Goal: Transaction & Acquisition: Book appointment/travel/reservation

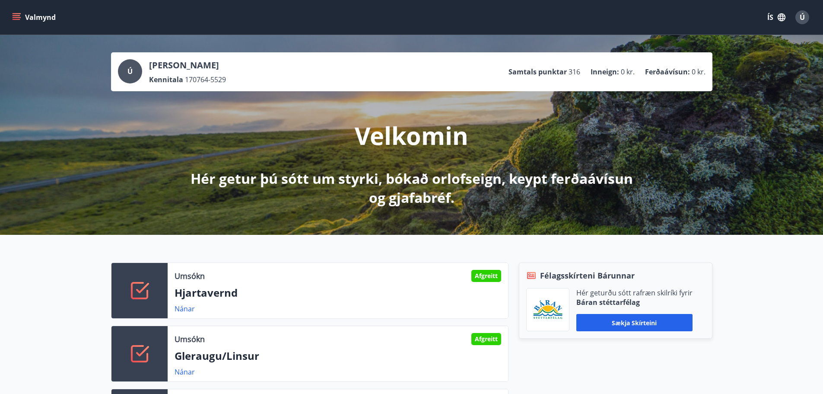
click at [15, 13] on button "Valmynd" at bounding box center [34, 18] width 49 height 16
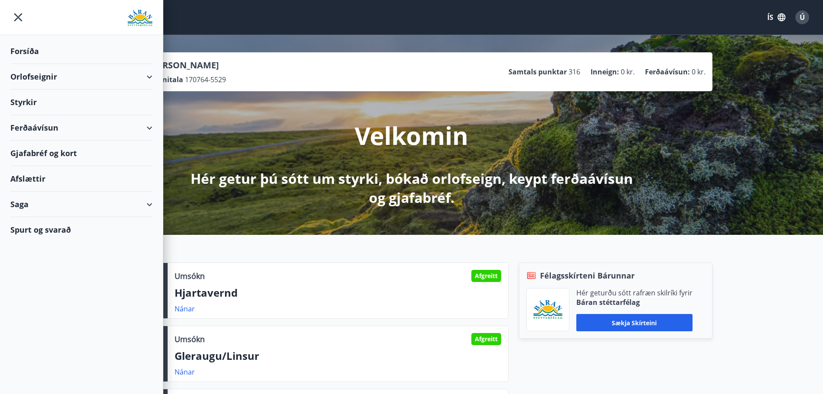
click at [43, 79] on div "Orlofseignir" at bounding box center [81, 76] width 142 height 25
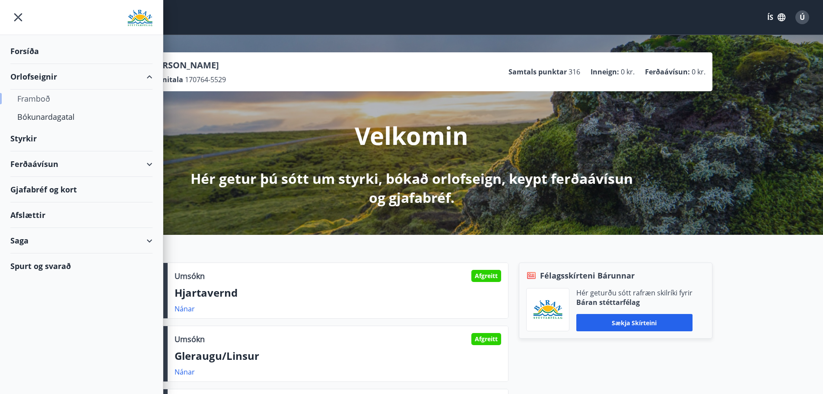
click at [48, 99] on div "Framboð" at bounding box center [81, 98] width 128 height 18
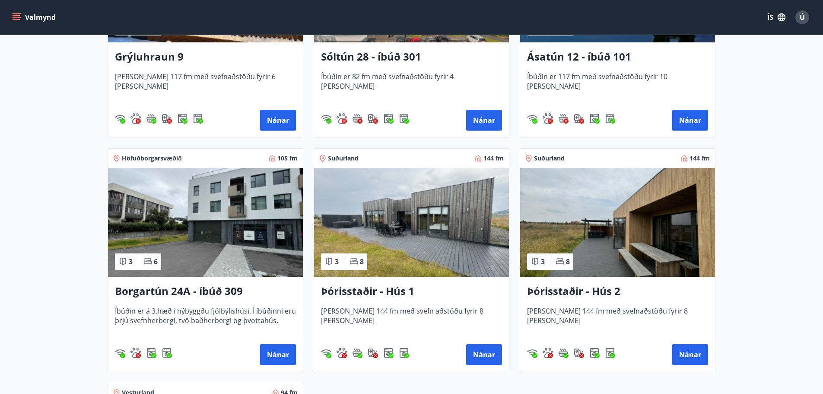
scroll to position [605, 0]
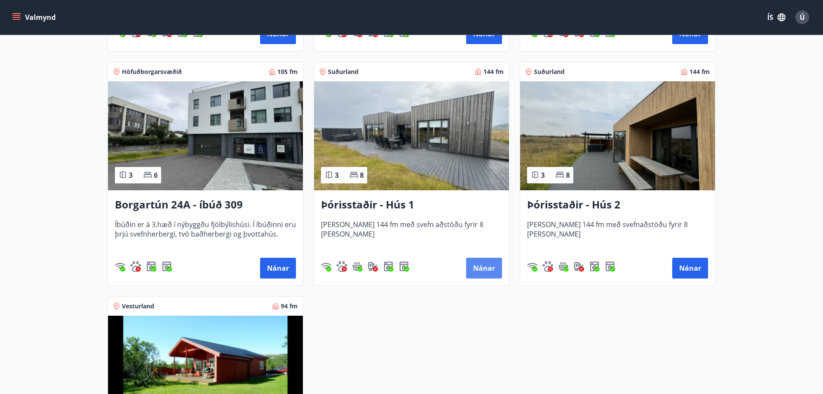
click at [481, 268] on button "Nánar" at bounding box center [484, 268] width 36 height 21
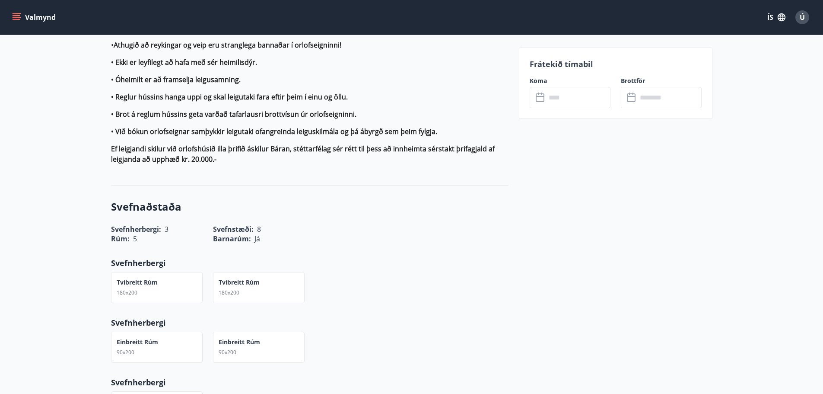
scroll to position [994, 0]
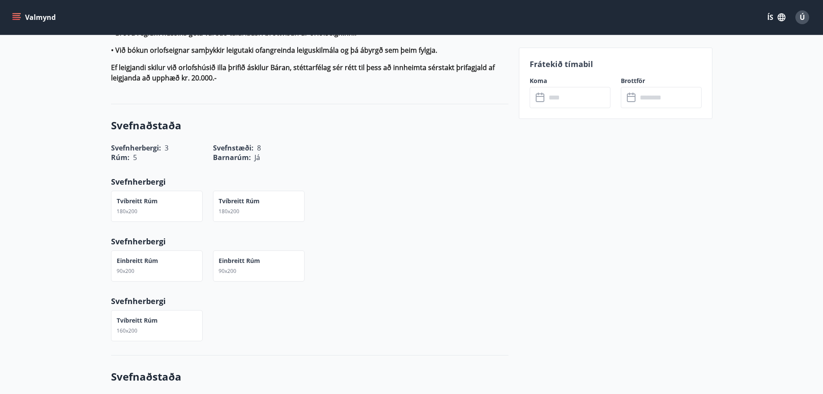
click at [476, 299] on div "Tvíbreitt rúm 160x200" at bounding box center [305, 319] width 408 height 41
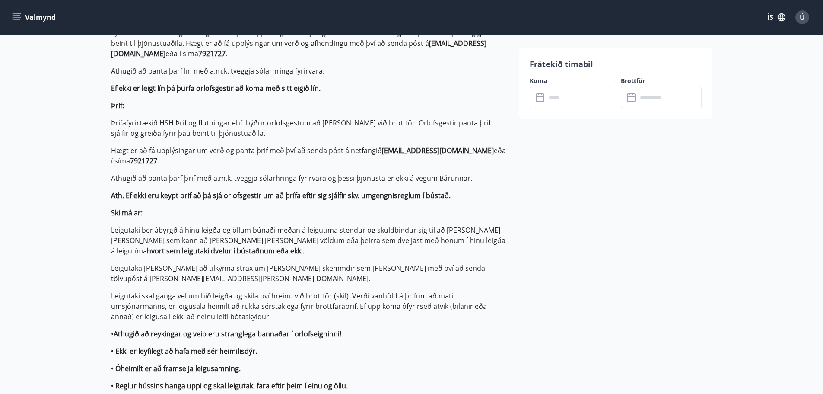
scroll to position [475, 0]
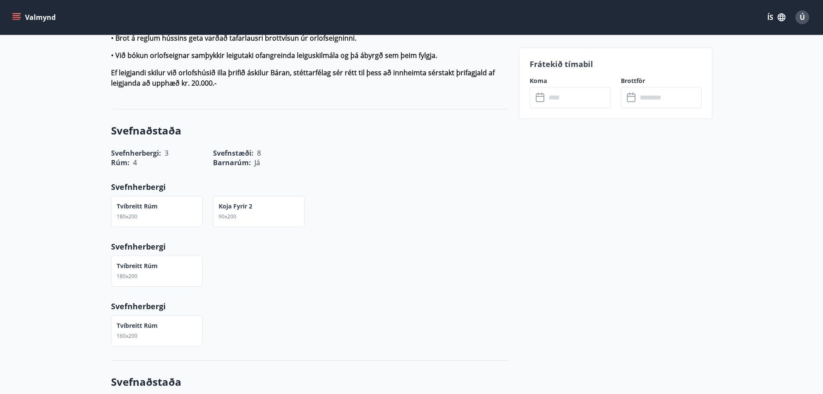
scroll to position [1080, 0]
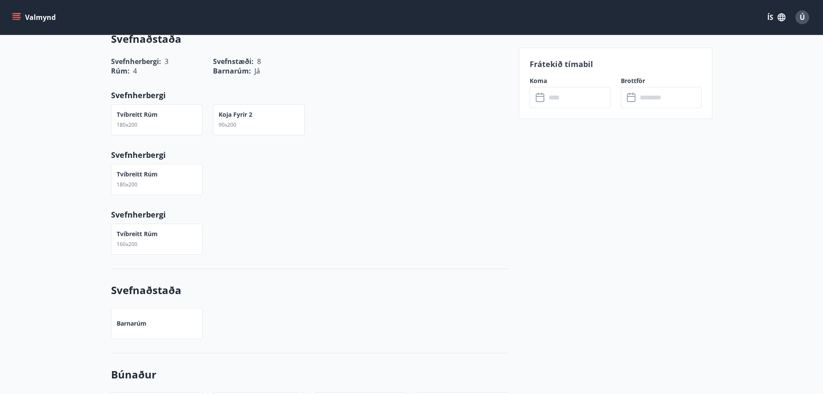
click at [16, 17] on icon "menu" at bounding box center [16, 17] width 9 height 9
drag, startPoint x: 267, startPoint y: 214, endPoint x: 253, endPoint y: 200, distance: 20.8
click at [267, 213] on div "Tvíbreitt rúm 160x200" at bounding box center [305, 233] width 408 height 41
click at [12, 16] on button "Valmynd" at bounding box center [34, 18] width 49 height 16
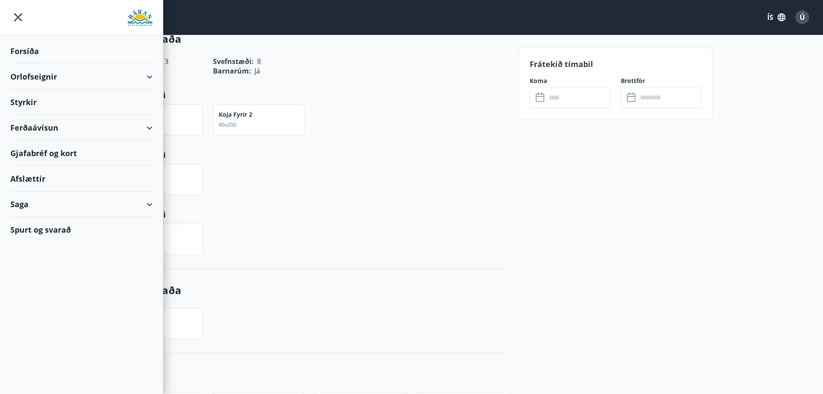
click at [47, 78] on div "Orlofseignir" at bounding box center [81, 76] width 142 height 25
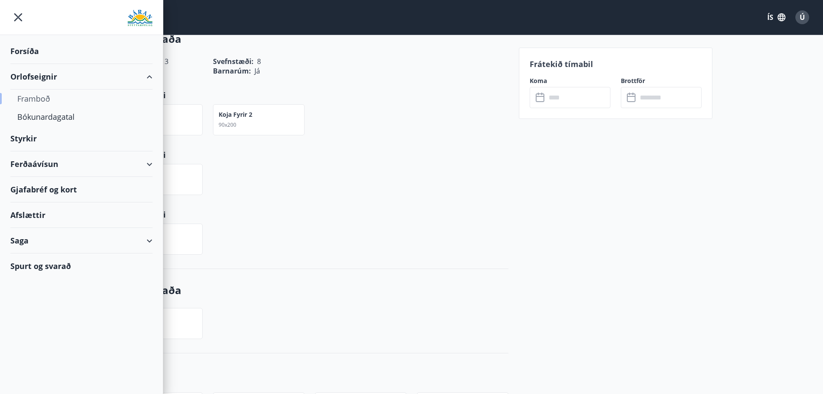
click at [42, 96] on div "Framboð" at bounding box center [81, 98] width 128 height 18
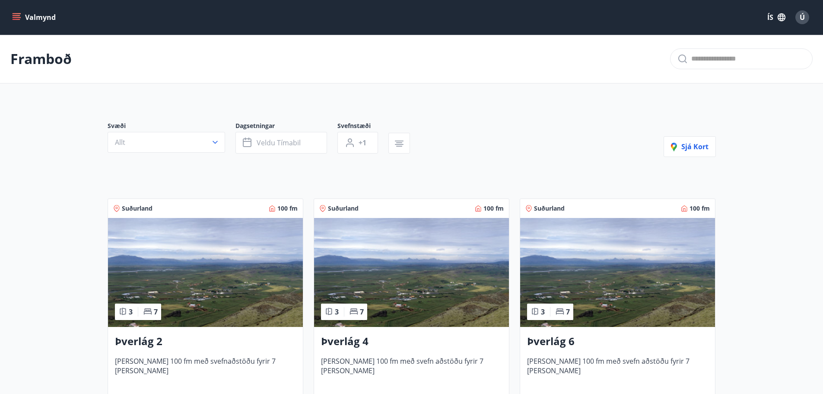
scroll to position [216, 0]
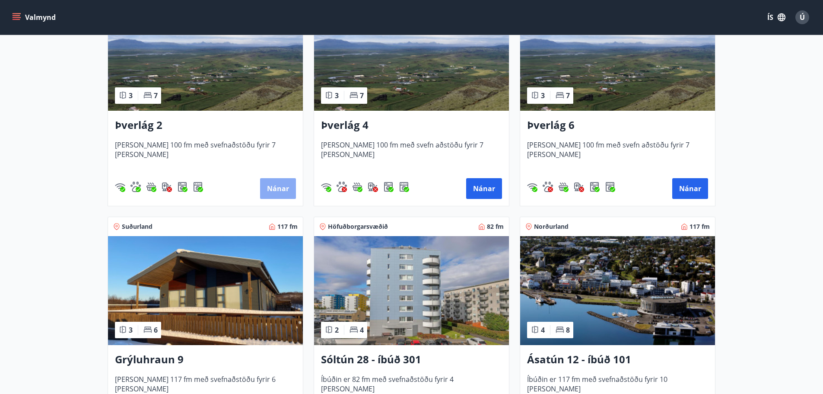
click at [267, 184] on button "Nánar" at bounding box center [278, 188] width 36 height 21
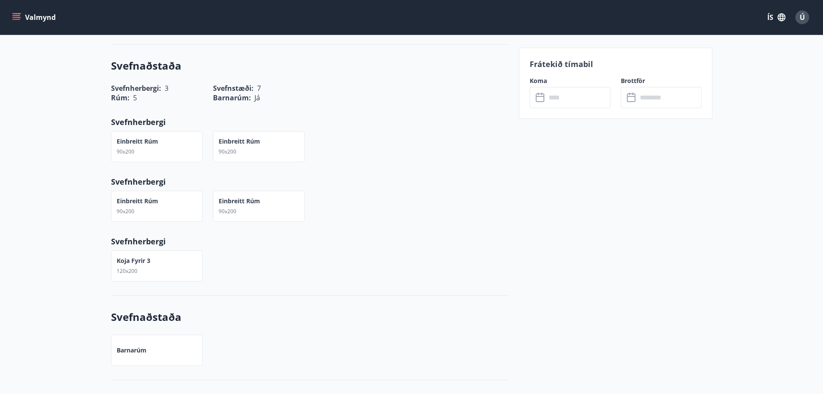
scroll to position [951, 0]
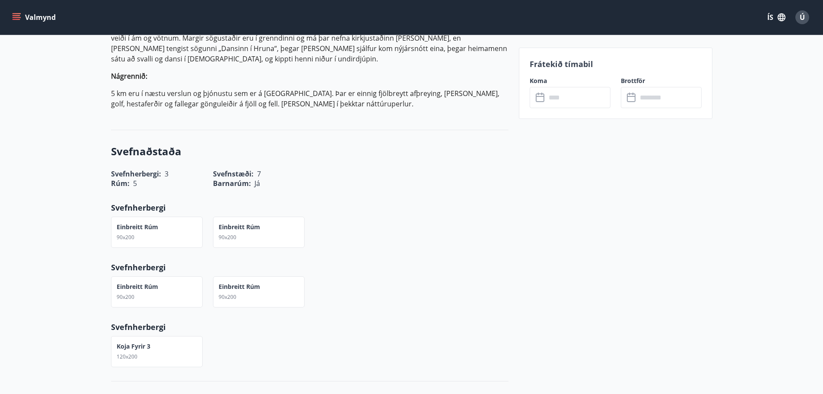
click at [142, 342] on div "Koja fyrir 3 120x200" at bounding box center [134, 351] width 34 height 19
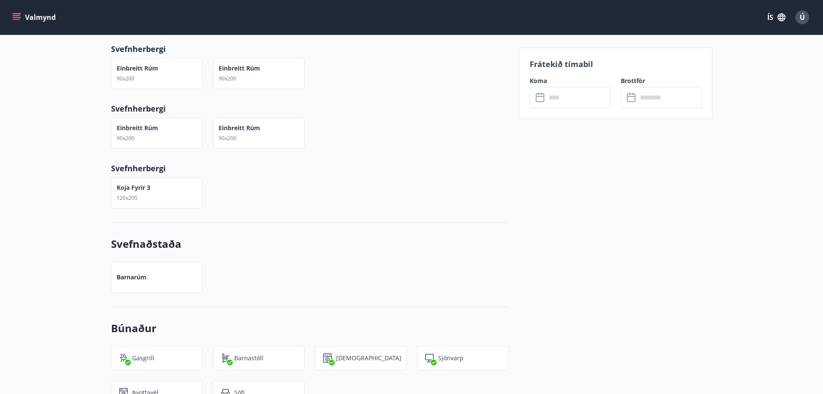
scroll to position [1123, 0]
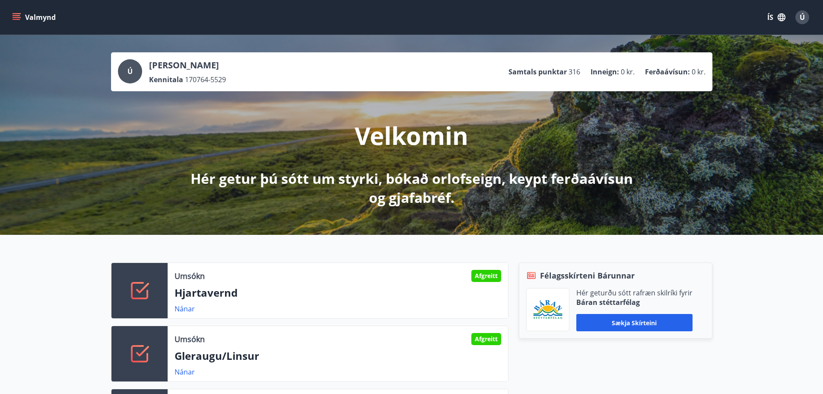
click at [14, 18] on icon "menu" at bounding box center [18, 17] width 10 height 1
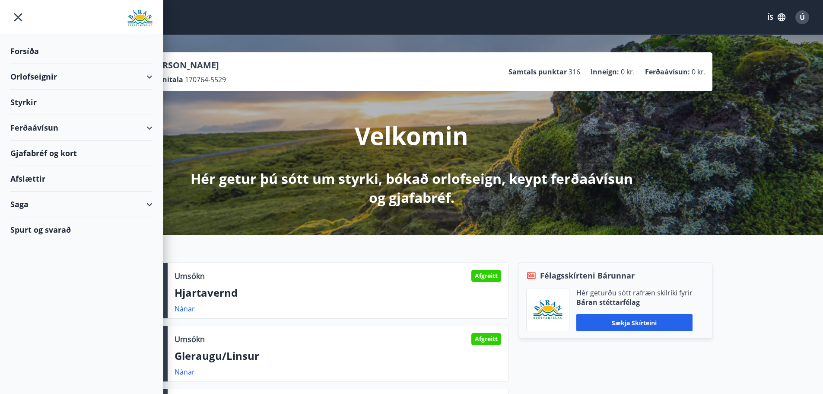
click at [50, 76] on div "Orlofseignir" at bounding box center [81, 76] width 142 height 25
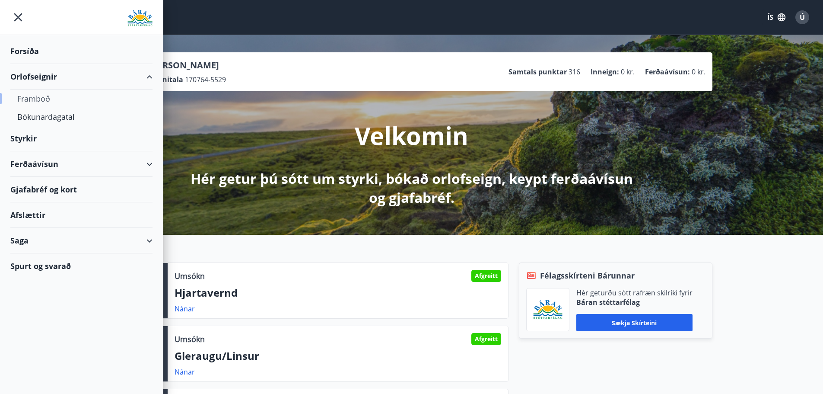
click at [42, 99] on div "Framboð" at bounding box center [81, 98] width 128 height 18
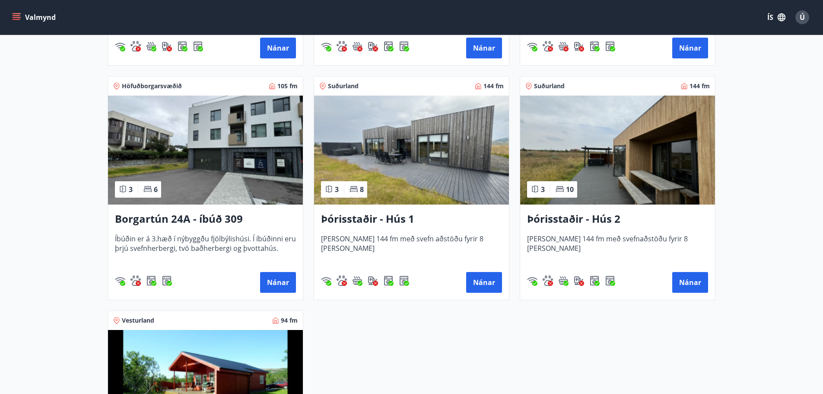
scroll to position [605, 0]
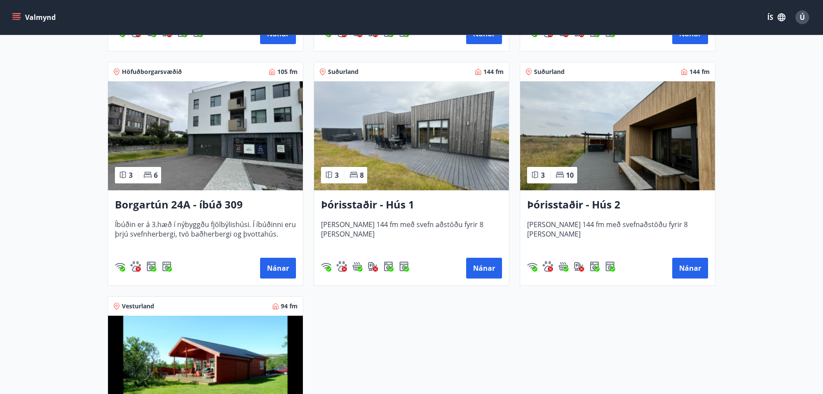
click at [583, 206] on h3 "Þórisstaðir - Hús 2" at bounding box center [617, 205] width 181 height 16
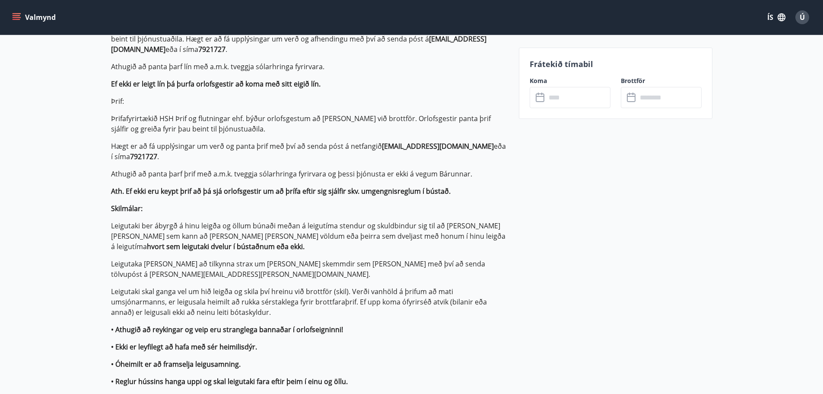
scroll to position [518, 0]
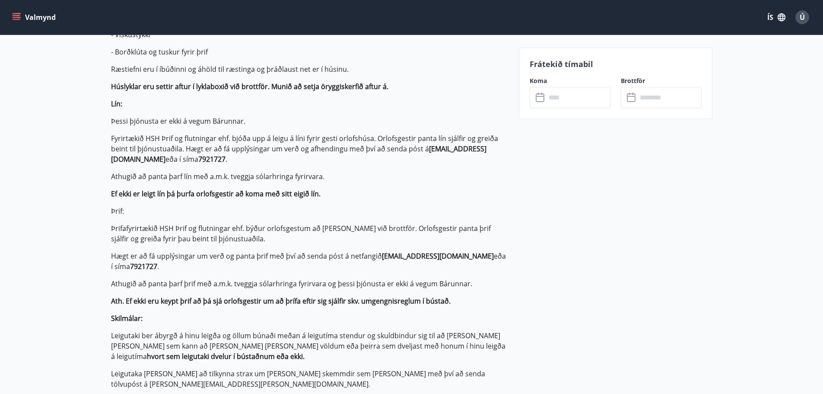
click at [18, 16] on icon "menu" at bounding box center [17, 15] width 8 height 1
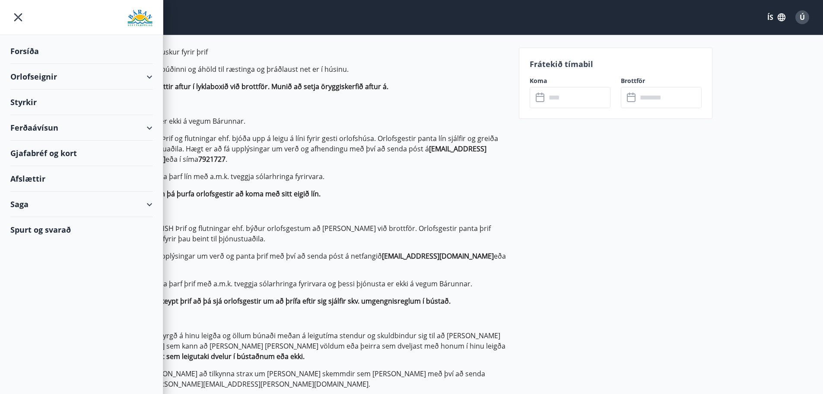
click at [27, 79] on div "Orlofseignir" at bounding box center [81, 76] width 142 height 25
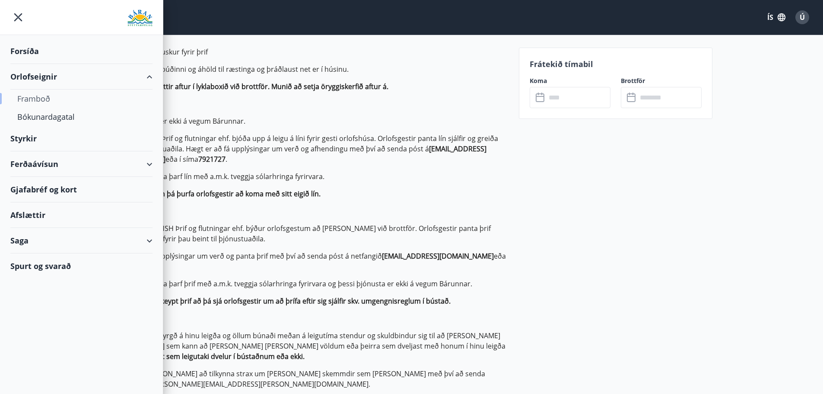
click at [35, 97] on div "Framboð" at bounding box center [81, 98] width 128 height 18
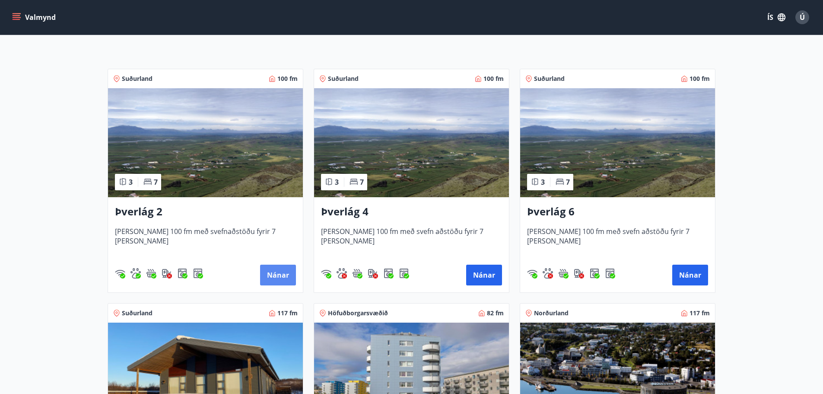
click at [273, 272] on button "Nánar" at bounding box center [278, 274] width 36 height 21
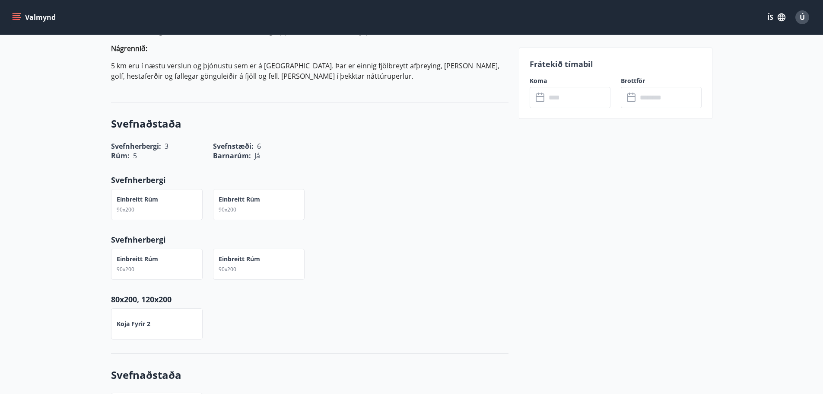
scroll to position [951, 0]
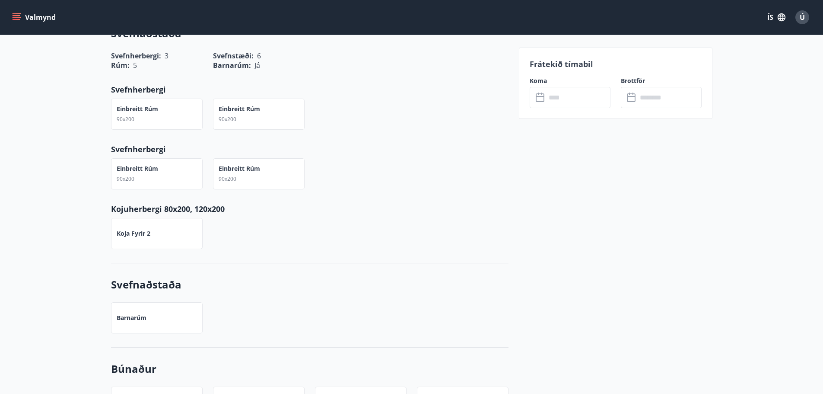
scroll to position [994, 0]
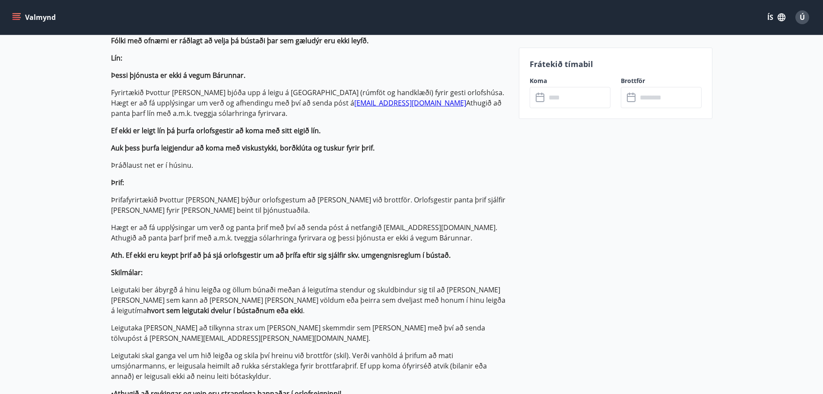
scroll to position [187, 0]
